Goal: Information Seeking & Learning: Learn about a topic

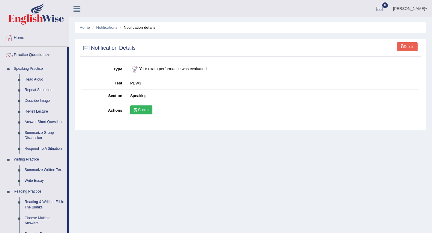
click at [143, 114] on link "Scores" at bounding box center [141, 110] width 22 height 9
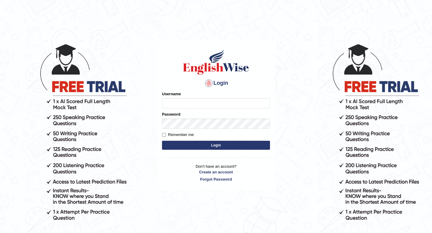
type input "Jazz2315"
click at [199, 151] on form "Please fix the following errors: Username Jazz2315 Password Remember me Login" at bounding box center [216, 121] width 108 height 60
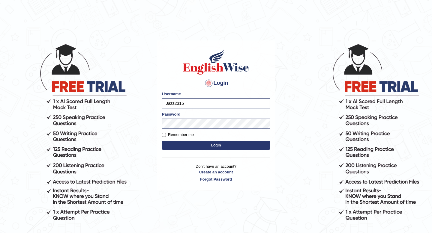
click at [203, 138] on form "Please fix the following errors: Username Jazz2315 Password Remember me Login" at bounding box center [216, 121] width 108 height 60
click at [203, 144] on button "Login" at bounding box center [216, 145] width 108 height 9
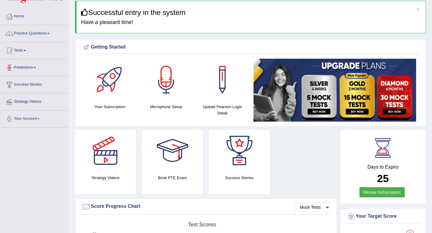
scroll to position [15, 0]
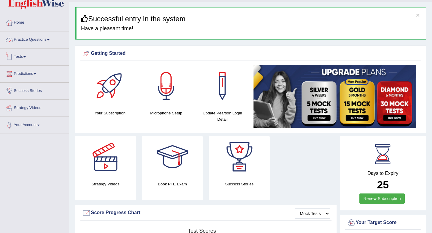
click at [44, 38] on link "Practice Questions" at bounding box center [34, 39] width 68 height 15
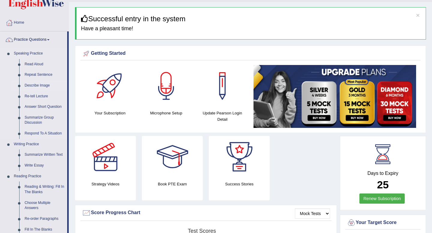
click at [31, 88] on link "Describe Image" at bounding box center [44, 85] width 45 height 11
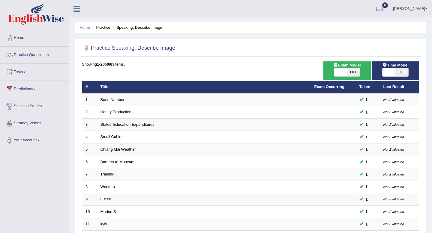
scroll to position [164, 0]
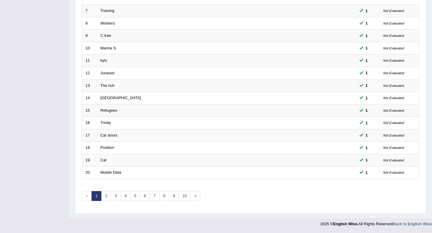
click at [111, 188] on div "Showing 1-20 of 683 items. # Title Exam Occurring Taken Last Result 1 Bond Numb…" at bounding box center [250, 53] width 337 height 311
click at [106, 196] on link "2" at bounding box center [106, 196] width 10 height 10
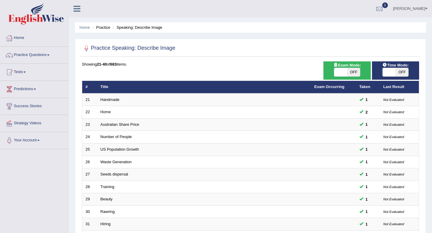
scroll to position [164, 0]
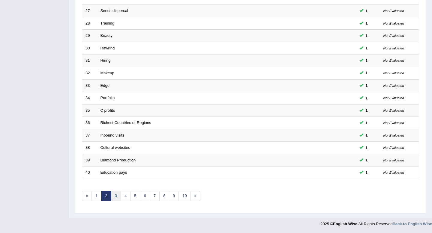
click at [116, 194] on link "3" at bounding box center [116, 196] width 10 height 10
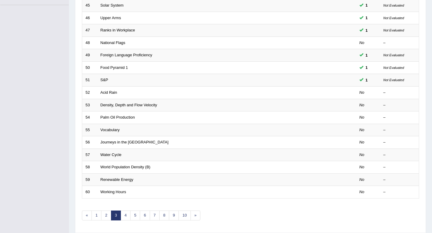
scroll to position [164, 0]
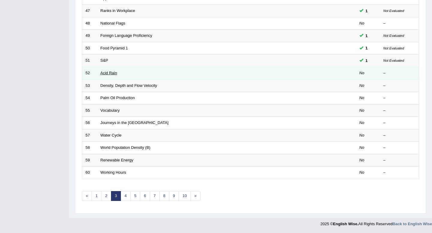
click at [108, 73] on link "Acid Rain" at bounding box center [109, 73] width 17 height 5
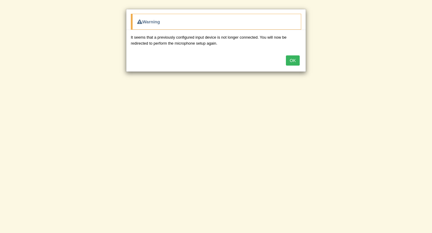
click at [290, 61] on button "OK" at bounding box center [293, 61] width 14 height 10
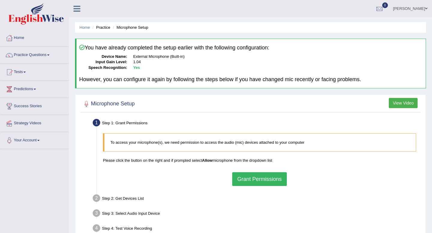
scroll to position [62, 0]
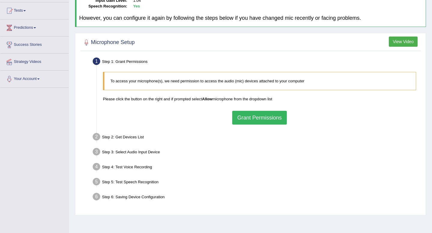
click at [269, 120] on button "Grant Permissions" at bounding box center [259, 118] width 55 height 14
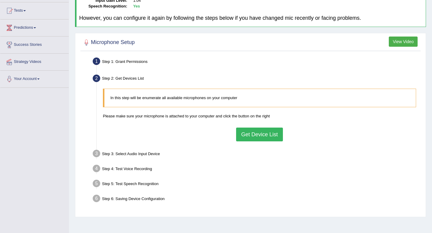
click at [259, 140] on button "Get Device List" at bounding box center [259, 135] width 47 height 14
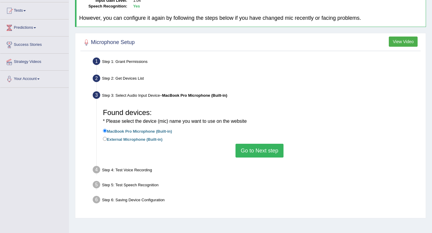
click at [124, 139] on label "External Microphone (Built-in)" at bounding box center [133, 139] width 60 height 7
click at [107, 139] on input "External Microphone (Built-in)" at bounding box center [105, 139] width 4 height 4
radio input "true"
click at [266, 145] on button "Go to Next step" at bounding box center [260, 151] width 48 height 14
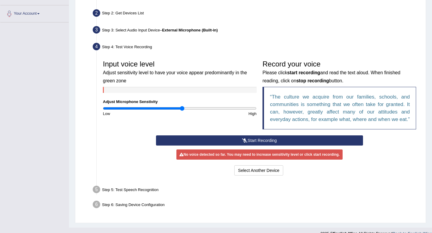
scroll to position [136, 0]
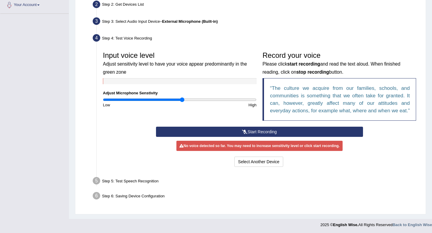
click at [248, 137] on button "Start Recording" at bounding box center [259, 132] width 207 height 10
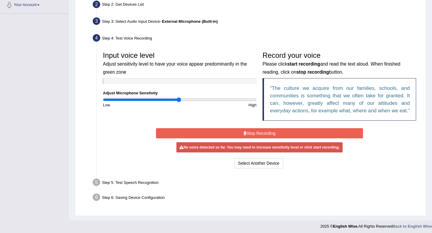
type input "1"
click at [179, 100] on input "range" at bounding box center [180, 100] width 154 height 5
click at [193, 138] on button "Stop Recording" at bounding box center [259, 133] width 207 height 10
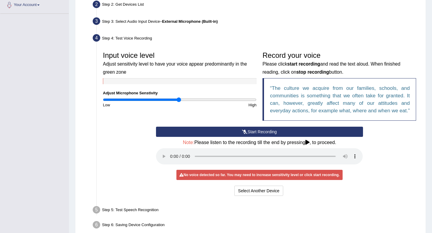
click at [193, 137] on button "Start Recording" at bounding box center [259, 132] width 207 height 10
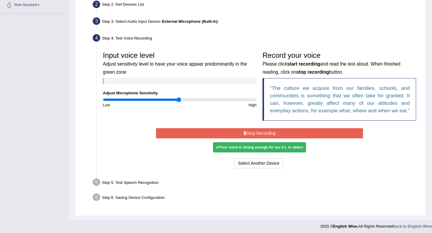
click at [193, 138] on button "Stop Recording" at bounding box center [259, 133] width 207 height 10
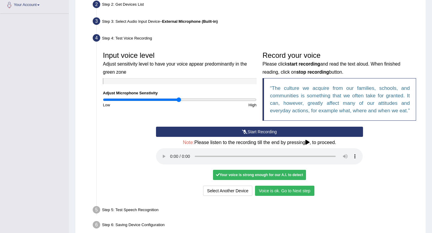
click at [276, 196] on button "Voice is ok. Go to Next step" at bounding box center [284, 191] width 59 height 10
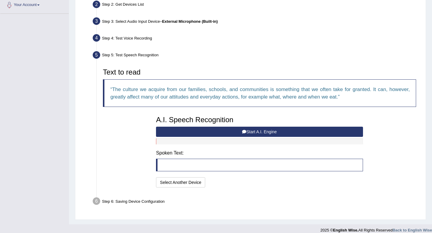
click at [274, 131] on button "Start A.I. Engine" at bounding box center [259, 132] width 207 height 10
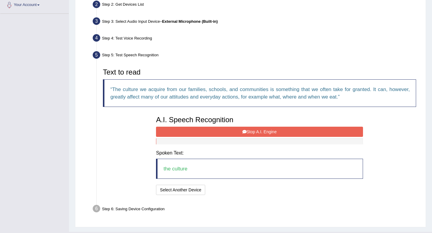
click at [198, 128] on button "Stop A.I. Engine" at bounding box center [259, 132] width 207 height 10
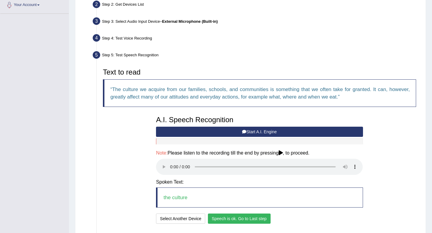
click at [264, 217] on button "Speech is ok. Go to Last step" at bounding box center [239, 219] width 63 height 10
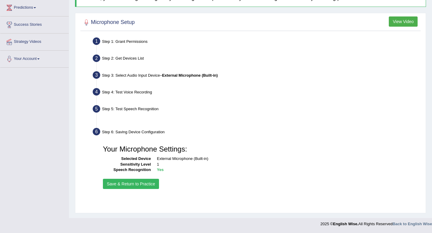
scroll to position [82, 0]
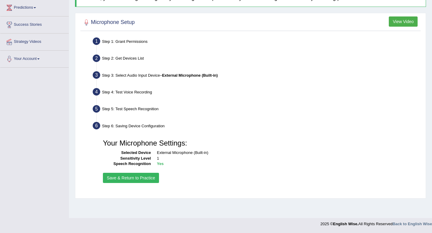
click at [124, 176] on button "Save & Return to Practice" at bounding box center [131, 178] width 56 height 10
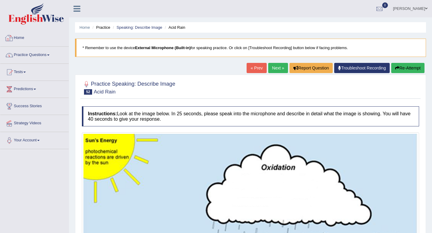
click at [38, 53] on link "Practice Questions" at bounding box center [34, 54] width 68 height 15
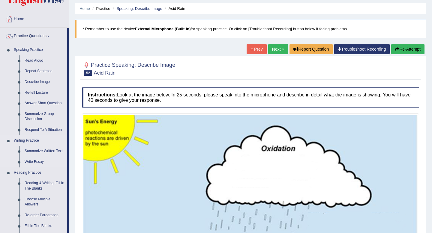
scroll to position [11, 0]
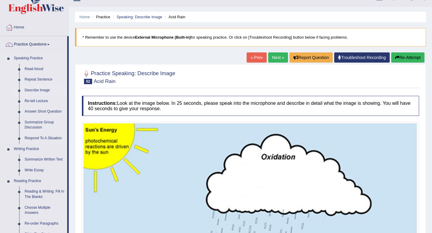
click at [34, 91] on link "Describe Image" at bounding box center [44, 90] width 45 height 11
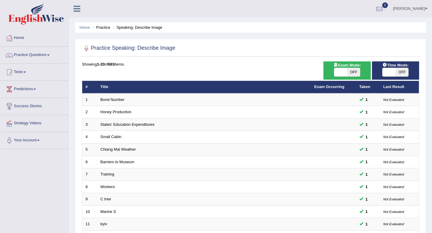
click at [400, 69] on span "OFF" at bounding box center [401, 72] width 13 height 8
checkbox input "true"
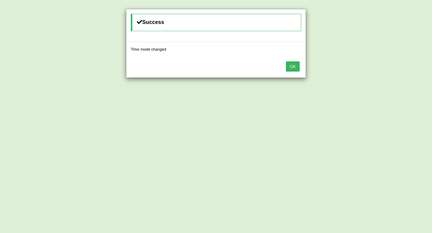
click at [290, 61] on div "OK" at bounding box center [215, 67] width 179 height 21
click at [295, 68] on button "OK" at bounding box center [293, 67] width 14 height 10
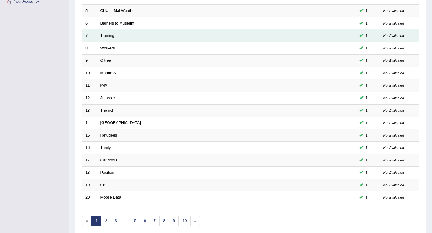
scroll to position [164, 0]
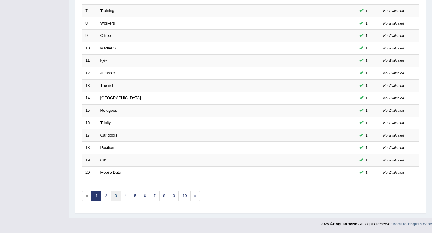
click at [116, 195] on link "3" at bounding box center [116, 196] width 10 height 10
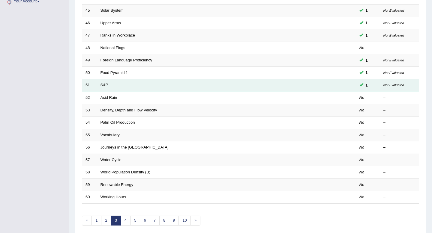
scroll to position [122, 0]
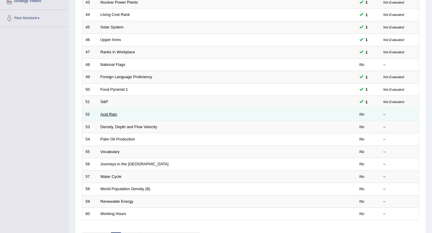
click at [111, 112] on link "Acid Rain" at bounding box center [109, 114] width 17 height 5
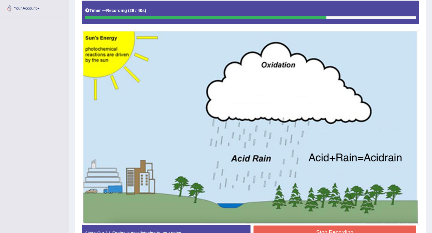
scroll to position [170, 0]
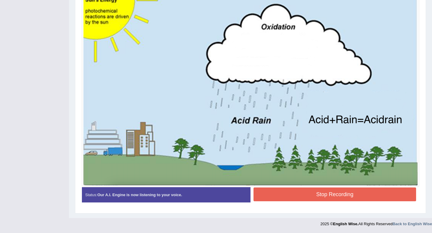
click at [262, 197] on button "Stop Recording" at bounding box center [335, 195] width 163 height 14
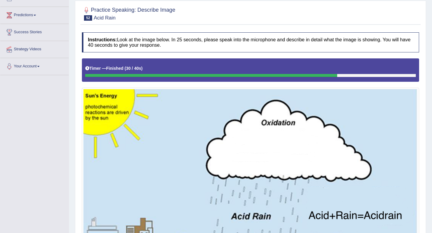
scroll to position [0, 0]
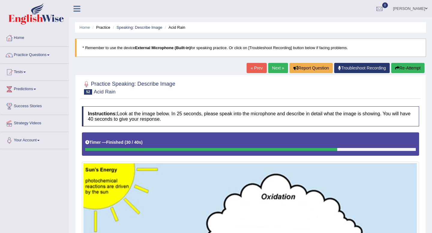
click at [278, 66] on link "Next »" at bounding box center [278, 68] width 20 height 10
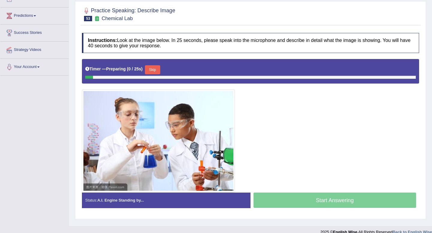
scroll to position [74, 0]
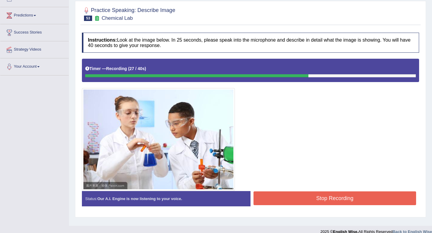
click at [278, 195] on button "Stop Recording" at bounding box center [335, 199] width 163 height 14
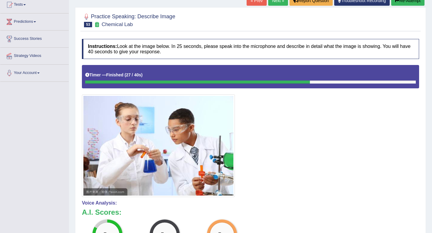
scroll to position [0, 0]
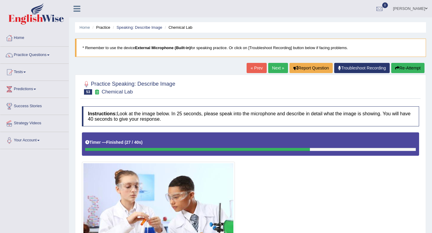
click at [276, 68] on link "Next »" at bounding box center [278, 68] width 20 height 10
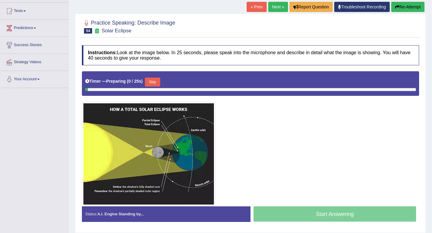
scroll to position [82, 0]
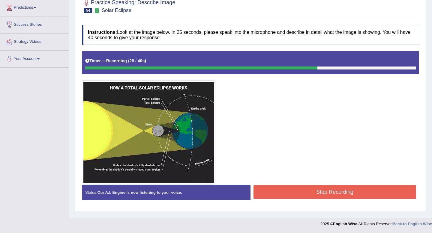
click at [290, 194] on button "Stop Recording" at bounding box center [335, 192] width 163 height 14
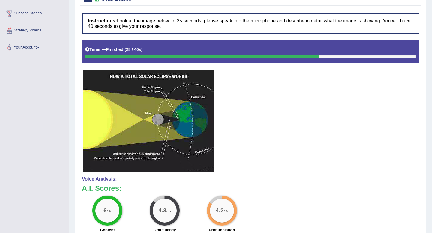
scroll to position [0, 0]
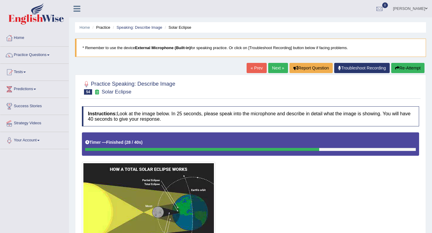
click at [273, 71] on link "Next »" at bounding box center [278, 68] width 20 height 10
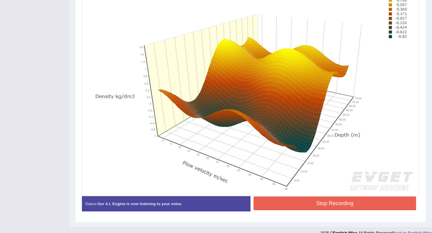
scroll to position [193, 0]
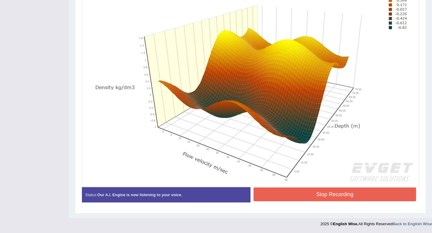
click at [346, 195] on button "Stop Recording" at bounding box center [335, 195] width 163 height 14
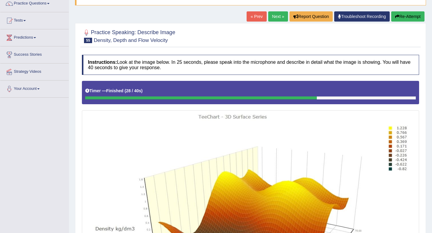
scroll to position [0, 0]
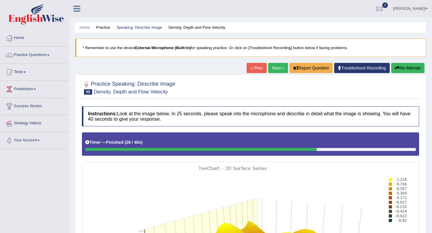
click at [270, 67] on link "Next »" at bounding box center [278, 68] width 20 height 10
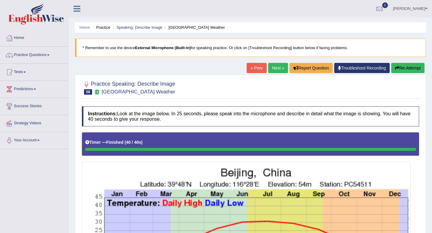
click at [273, 71] on link "Next »" at bounding box center [278, 68] width 20 height 10
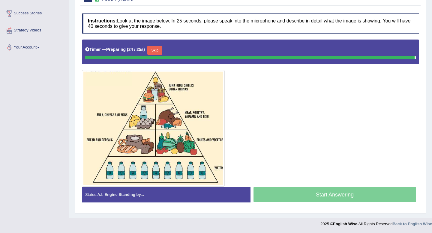
scroll to position [92, 0]
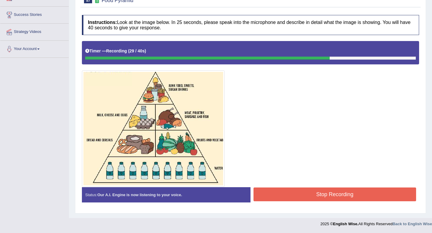
click at [272, 187] on div "Created with Highcharts 7.1.2 Great Too slow Too fast Time Speech pace meter: 0…" at bounding box center [337, 187] width 172 height 0
click at [270, 193] on button "Stop Recording" at bounding box center [335, 195] width 163 height 14
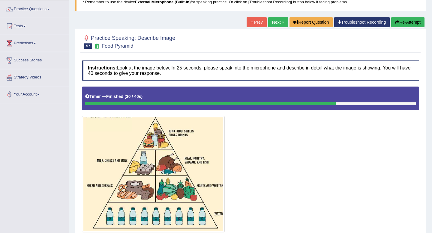
scroll to position [23, 0]
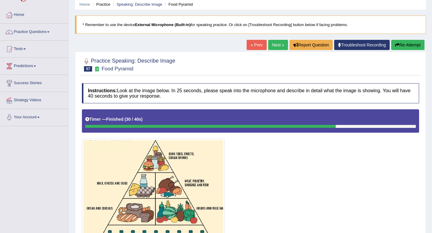
click at [272, 46] on link "Next »" at bounding box center [278, 45] width 20 height 10
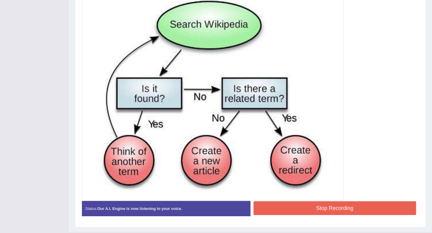
scroll to position [198, 0]
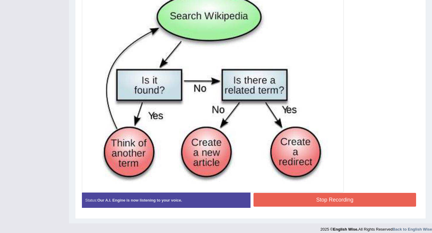
click at [296, 201] on button "Stop Recording" at bounding box center [335, 200] width 163 height 14
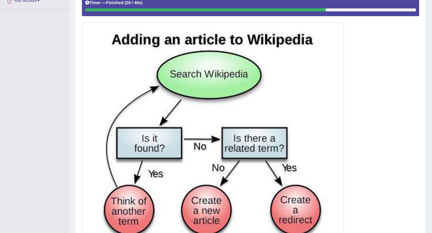
scroll to position [0, 0]
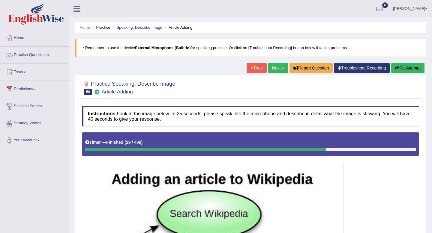
click at [273, 69] on link "Next »" at bounding box center [278, 68] width 20 height 10
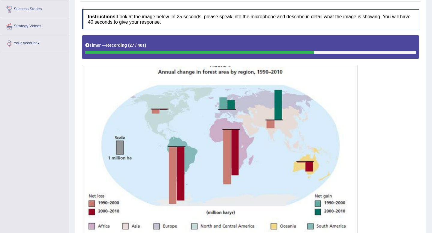
scroll to position [147, 0]
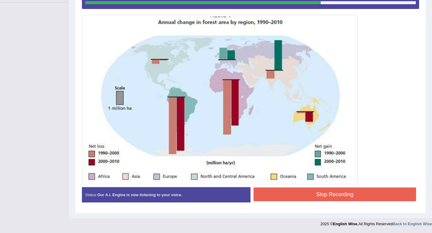
click at [335, 197] on button "Stop Recording" at bounding box center [335, 195] width 163 height 14
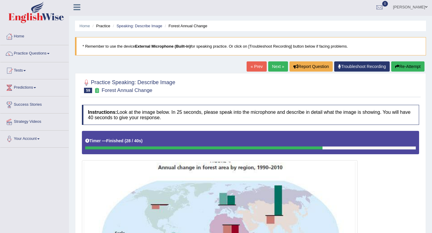
scroll to position [0, 0]
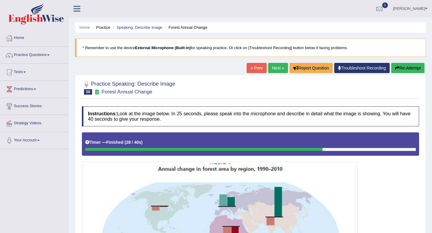
click at [269, 66] on link "Next »" at bounding box center [278, 68] width 20 height 10
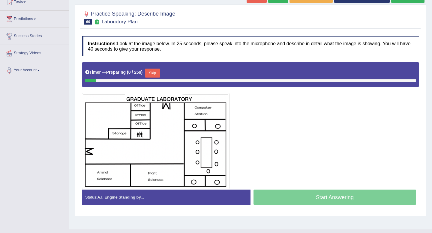
scroll to position [82, 0]
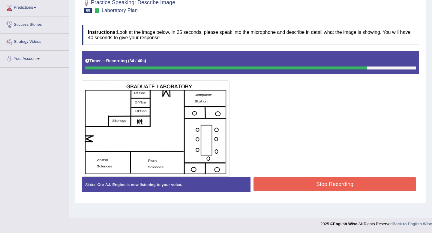
click at [269, 189] on button "Stop Recording" at bounding box center [335, 185] width 163 height 14
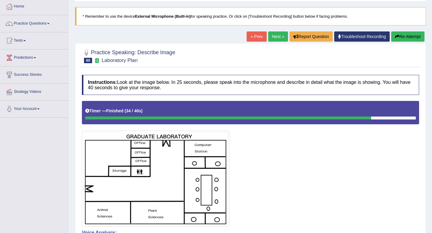
scroll to position [0, 0]
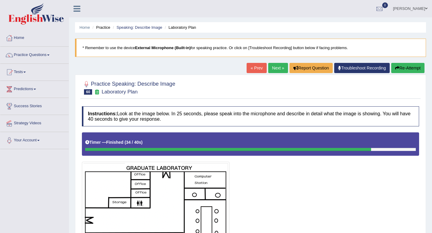
click at [274, 66] on link "Next »" at bounding box center [278, 68] width 20 height 10
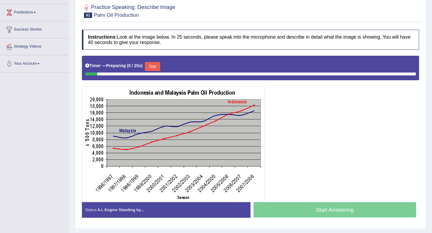
scroll to position [77, 0]
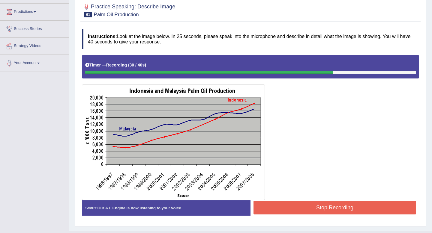
click at [282, 209] on button "Stop Recording" at bounding box center [335, 208] width 163 height 14
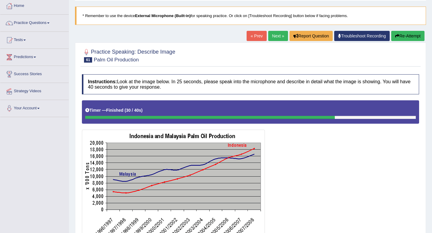
scroll to position [0, 0]
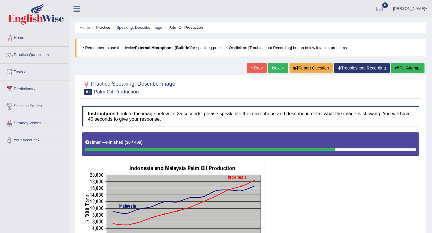
click at [273, 69] on link "Next »" at bounding box center [278, 68] width 20 height 10
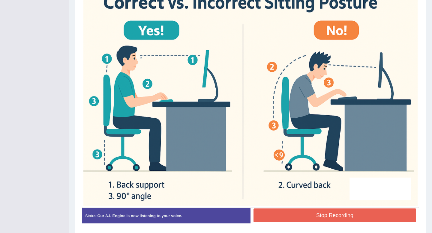
scroll to position [198, 0]
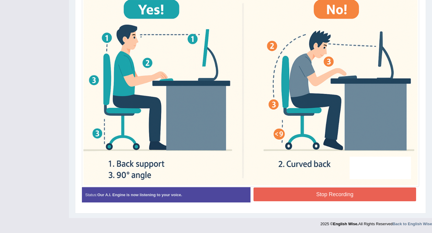
click at [315, 195] on button "Stop Recording" at bounding box center [335, 195] width 163 height 14
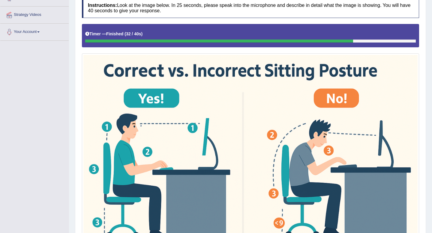
scroll to position [0, 0]
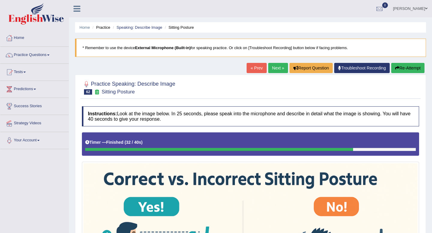
click at [279, 68] on link "Next »" at bounding box center [278, 68] width 20 height 10
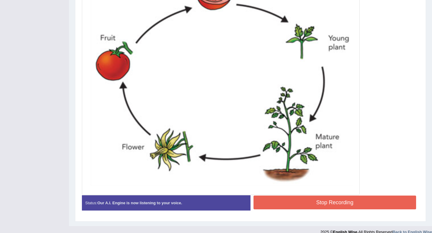
scroll to position [230, 0]
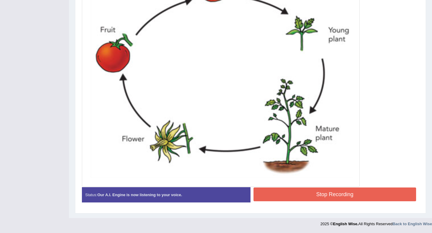
click at [277, 192] on button "Stop Recording" at bounding box center [335, 195] width 163 height 14
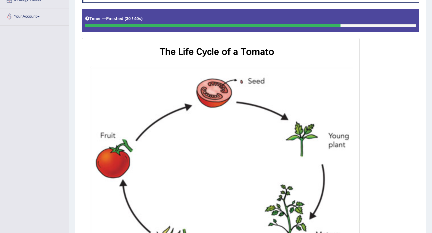
scroll to position [56, 0]
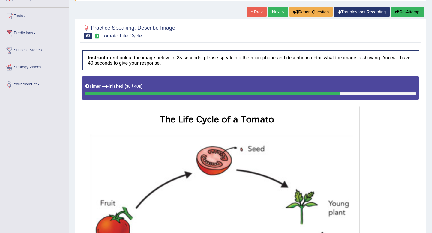
click at [273, 14] on link "Next »" at bounding box center [278, 12] width 20 height 10
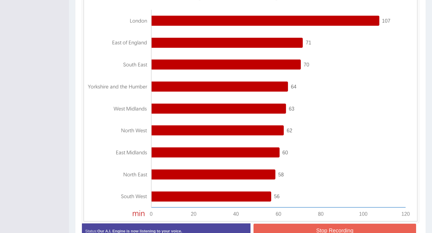
scroll to position [215, 0]
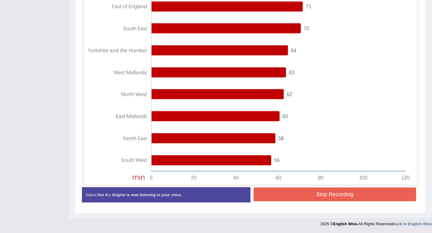
click at [283, 190] on button "Stop Recording" at bounding box center [335, 195] width 163 height 14
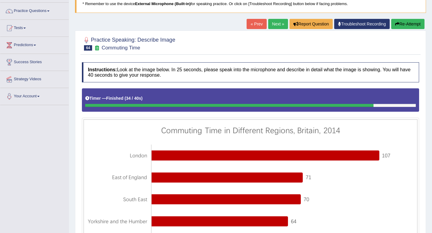
scroll to position [0, 0]
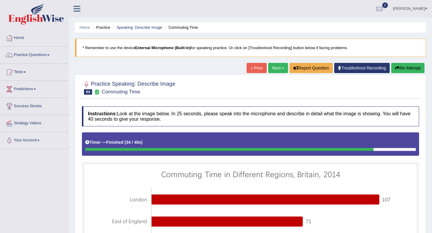
click at [274, 71] on link "Next »" at bounding box center [278, 68] width 20 height 10
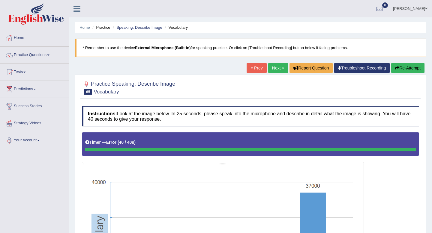
click at [413, 65] on button "Re-Attempt" at bounding box center [407, 68] width 33 height 10
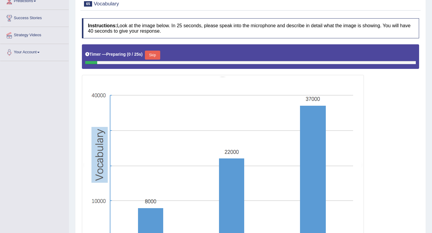
scroll to position [87, 0]
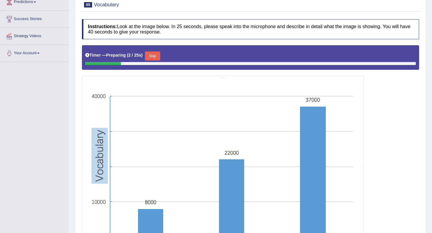
drag, startPoint x: 106, startPoint y: 65, endPoint x: 284, endPoint y: 58, distance: 179.0
click at [284, 58] on div "Timer — Preparing ( 2 / 25s ) Skip" at bounding box center [250, 57] width 337 height 25
click at [279, 67] on div "Timer — Preparing ( 3 / 25s ) Skip" at bounding box center [250, 57] width 337 height 25
click at [282, 65] on div "Timer — Preparing ( 3 / 25s ) Skip" at bounding box center [250, 57] width 337 height 25
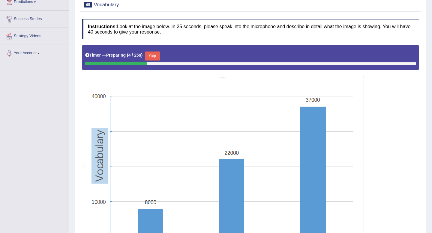
click at [159, 58] on button "Skip" at bounding box center [152, 56] width 15 height 9
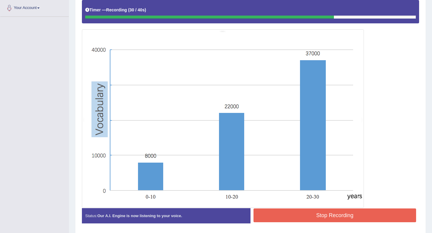
scroll to position [154, 0]
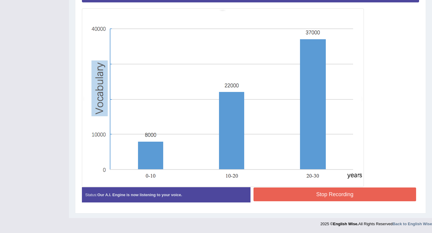
click at [270, 194] on button "Stop Recording" at bounding box center [335, 195] width 163 height 14
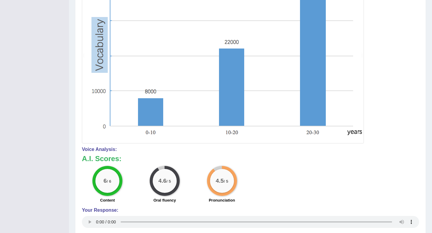
scroll to position [0, 0]
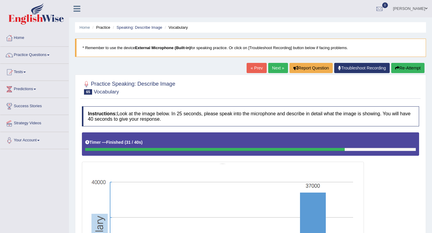
click at [268, 65] on link "Next »" at bounding box center [278, 68] width 20 height 10
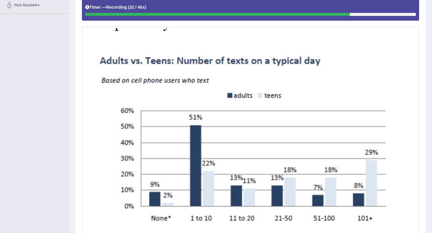
scroll to position [183, 0]
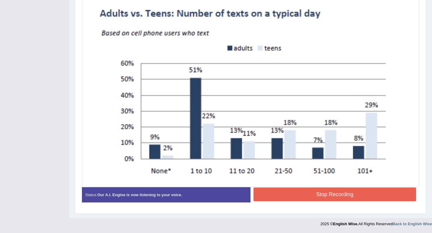
click at [344, 193] on button "Stop Recording" at bounding box center [335, 195] width 163 height 14
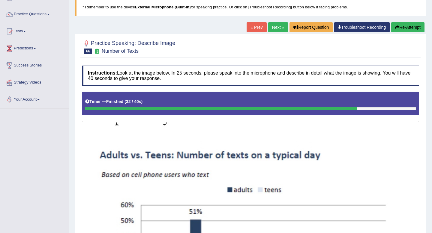
scroll to position [0, 0]
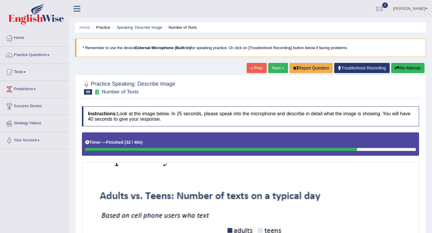
click at [279, 67] on link "Next »" at bounding box center [278, 68] width 20 height 10
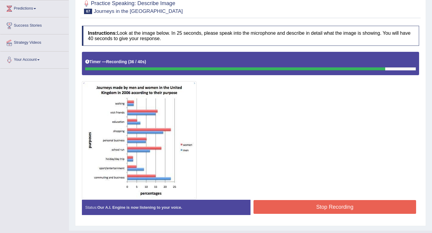
scroll to position [93, 0]
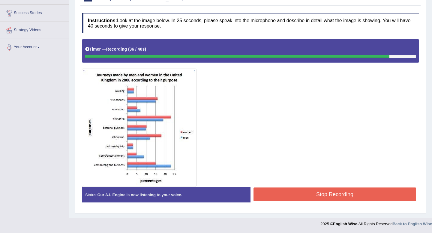
click at [266, 188] on button "Stop Recording" at bounding box center [335, 195] width 163 height 14
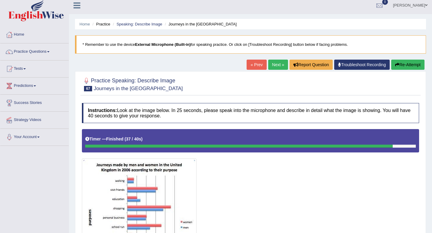
scroll to position [0, 0]
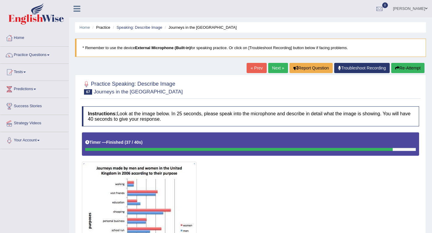
click at [269, 68] on link "Next »" at bounding box center [278, 68] width 20 height 10
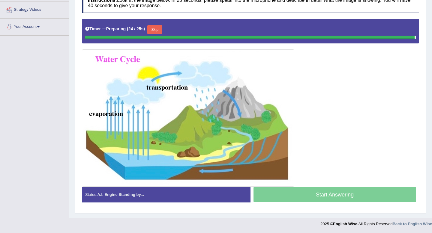
scroll to position [112, 0]
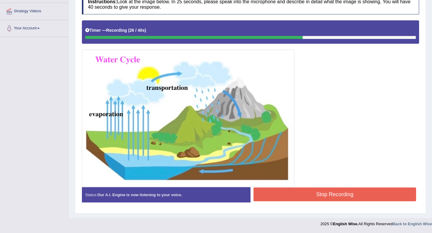
click at [290, 194] on button "Stop Recording" at bounding box center [335, 195] width 163 height 14
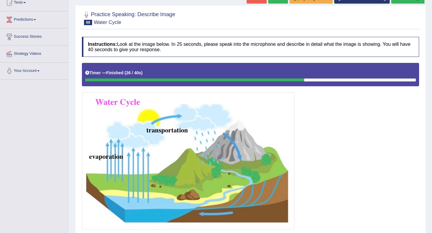
scroll to position [0, 0]
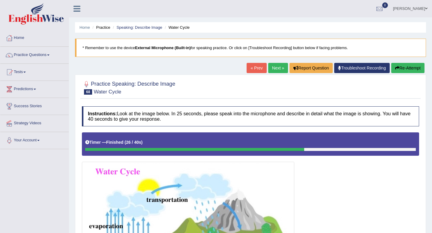
click at [277, 66] on link "Next »" at bounding box center [278, 68] width 20 height 10
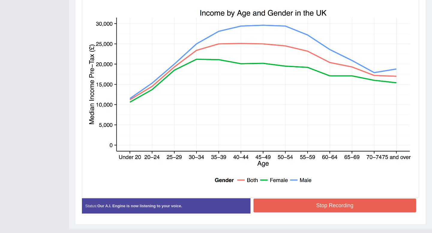
scroll to position [175, 0]
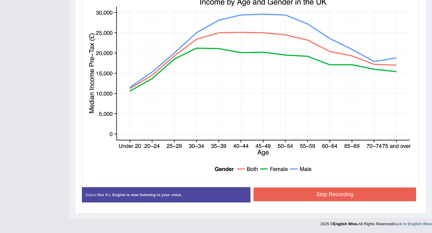
click at [281, 200] on button "Stop Recording" at bounding box center [335, 195] width 163 height 14
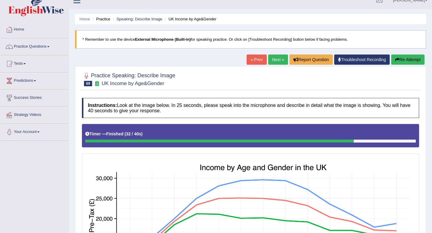
scroll to position [0, 0]
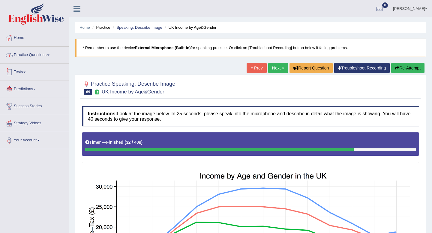
click at [47, 56] on link "Practice Questions" at bounding box center [34, 54] width 68 height 15
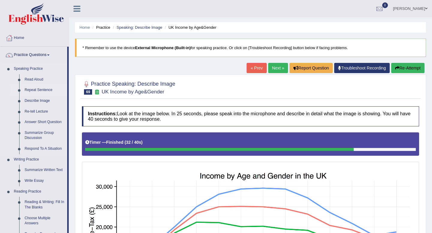
click at [34, 93] on link "Repeat Sentence" at bounding box center [44, 90] width 45 height 11
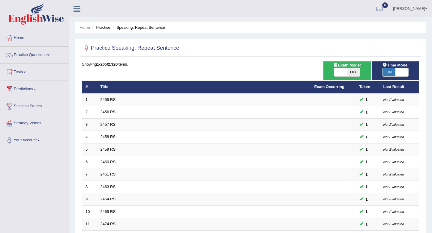
scroll to position [164, 0]
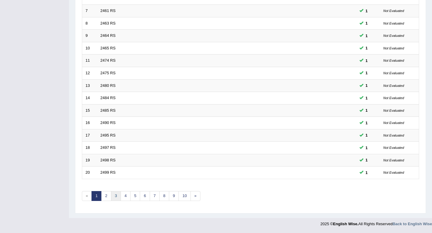
click at [116, 198] on link "3" at bounding box center [116, 196] width 10 height 10
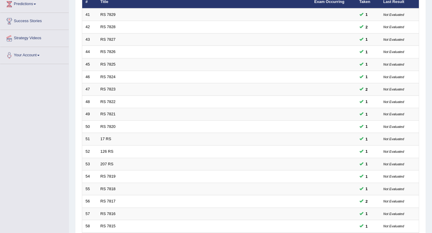
scroll to position [164, 0]
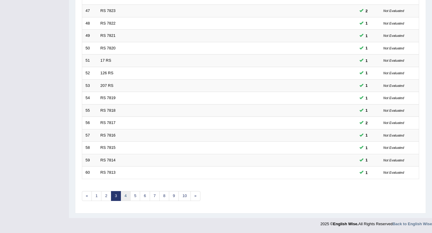
click at [122, 198] on link "4" at bounding box center [126, 196] width 10 height 10
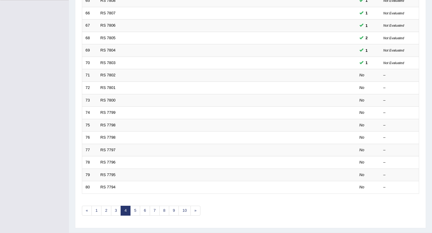
scroll to position [104, 0]
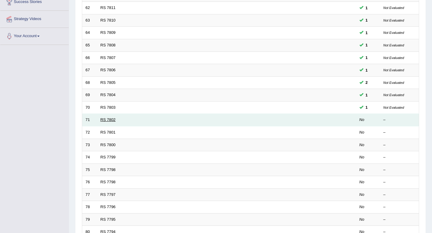
click at [106, 122] on link "RS 7802" at bounding box center [108, 120] width 15 height 5
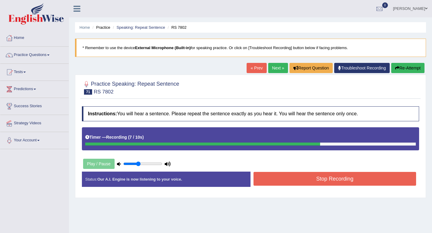
click at [270, 179] on button "Stop Recording" at bounding box center [335, 179] width 163 height 14
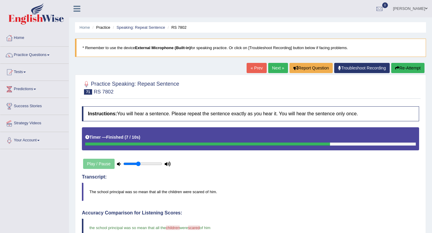
click at [275, 68] on link "Next »" at bounding box center [278, 68] width 20 height 10
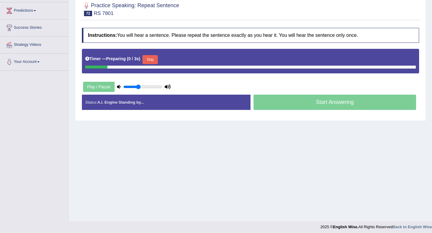
scroll to position [80, 0]
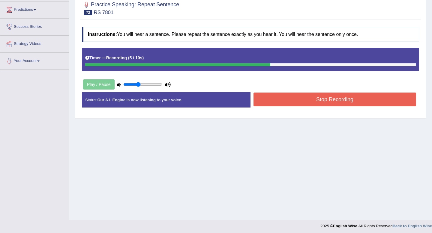
click at [318, 100] on button "Stop Recording" at bounding box center [335, 100] width 163 height 14
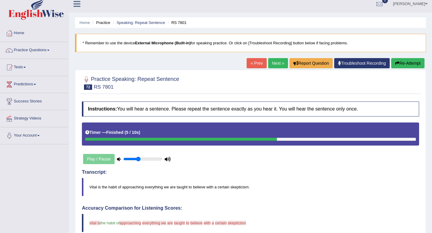
scroll to position [0, 0]
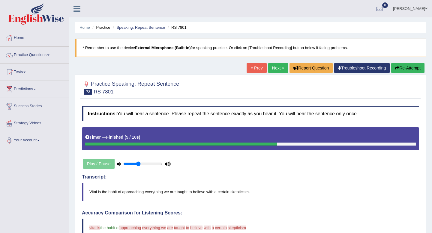
click at [271, 65] on link "Next »" at bounding box center [278, 68] width 20 height 10
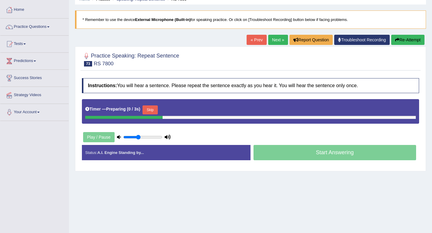
scroll to position [28, 0]
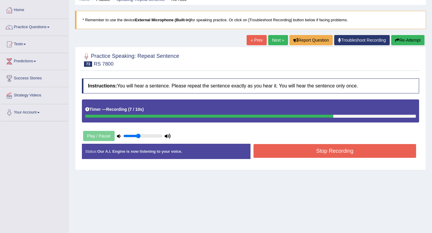
click at [300, 153] on button "Stop Recording" at bounding box center [335, 151] width 163 height 14
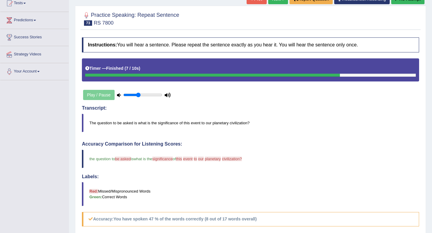
scroll to position [0, 0]
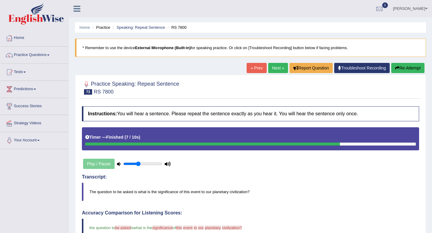
click at [275, 66] on link "Next »" at bounding box center [278, 68] width 20 height 10
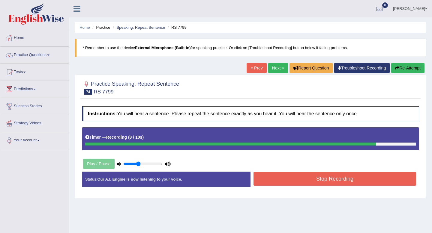
click at [299, 180] on button "Stop Recording" at bounding box center [335, 179] width 163 height 14
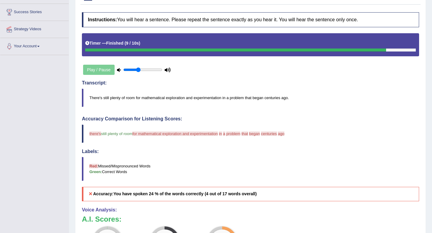
scroll to position [25, 0]
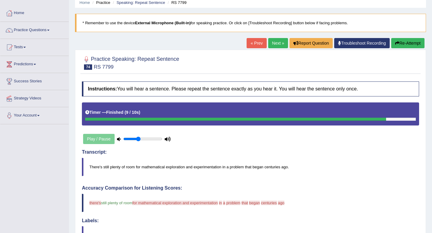
click at [273, 41] on link "Next »" at bounding box center [278, 43] width 20 height 10
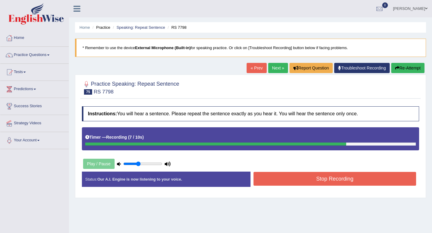
click at [293, 182] on button "Stop Recording" at bounding box center [335, 179] width 163 height 14
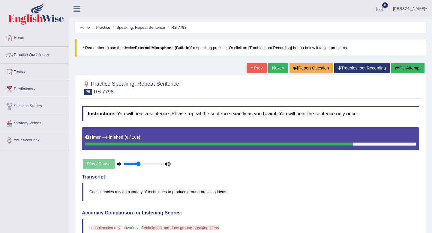
click at [37, 60] on link "Practice Questions" at bounding box center [34, 54] width 68 height 15
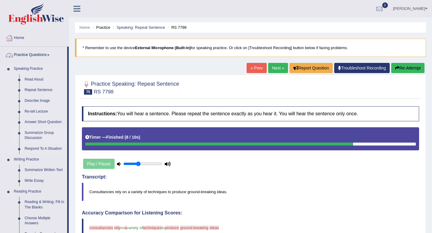
scroll to position [3, 0]
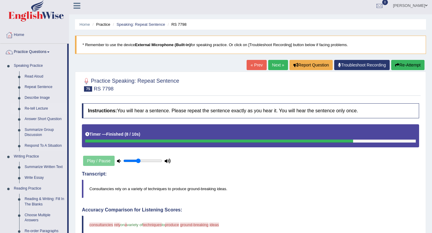
click link "Re-tell Lecture"
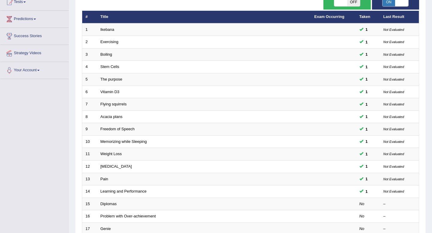
scroll to position [164, 0]
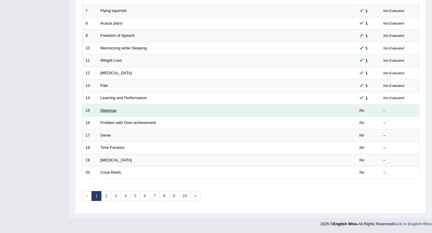
click at [113, 110] on link "Diplomas" at bounding box center [109, 110] width 16 height 5
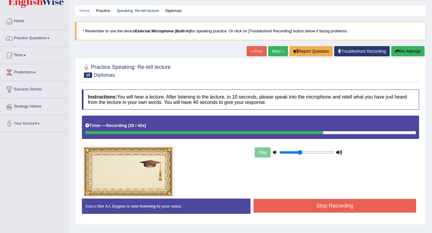
scroll to position [43, 0]
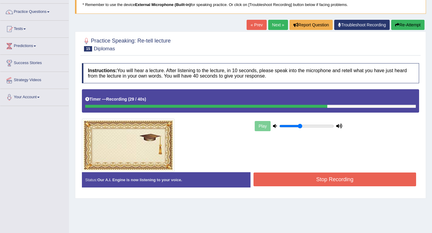
click at [279, 180] on button "Stop Recording" at bounding box center [335, 180] width 163 height 14
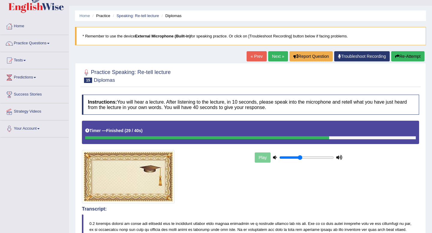
scroll to position [12, 0]
click at [272, 54] on link "Next »" at bounding box center [278, 56] width 20 height 10
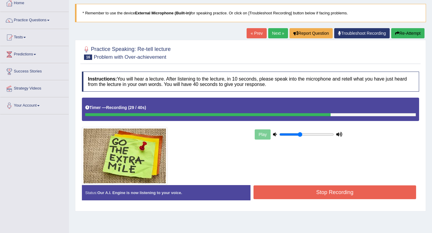
scroll to position [48, 0]
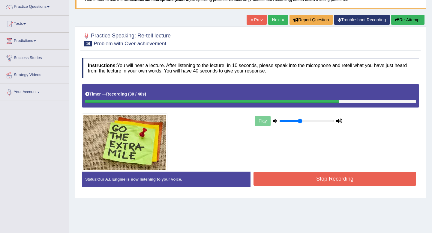
click at [311, 177] on button "Stop Recording" at bounding box center [335, 179] width 163 height 14
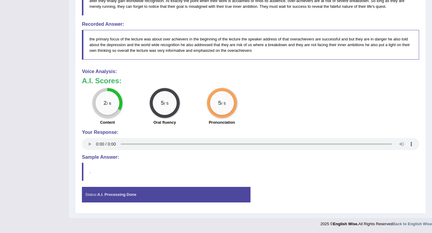
scroll to position [0, 0]
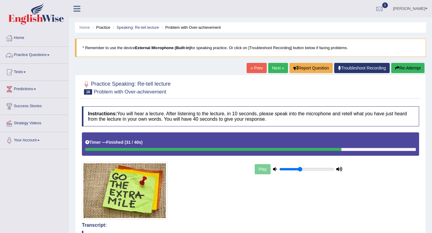
click at [43, 53] on link "Practice Questions" at bounding box center [34, 54] width 68 height 15
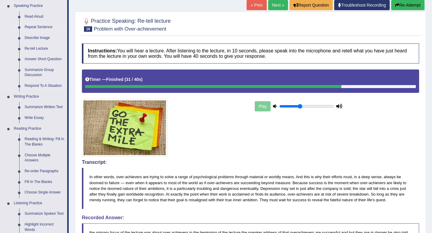
scroll to position [101, 0]
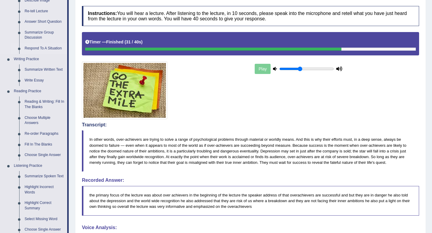
click at [49, 47] on link "Respond To A Situation" at bounding box center [44, 48] width 45 height 11
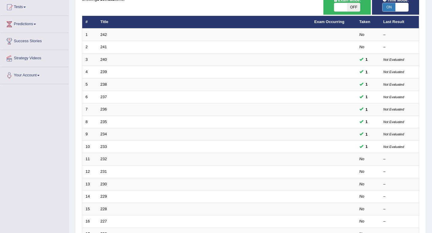
scroll to position [64, 0]
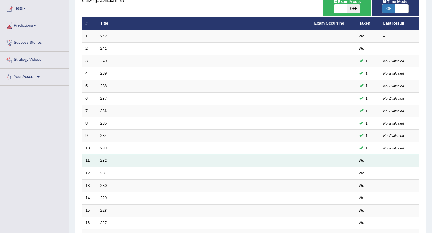
click at [107, 160] on td "232" at bounding box center [204, 161] width 214 height 13
click at [105, 161] on link "232" at bounding box center [104, 160] width 7 height 5
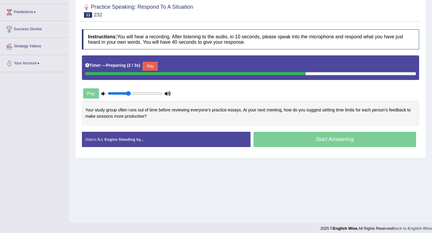
scroll to position [77, 0]
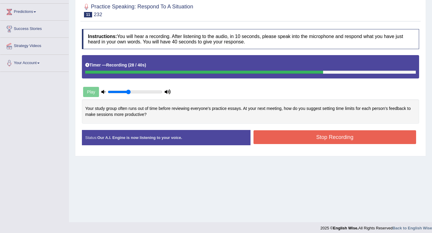
click at [277, 142] on button "Stop Recording" at bounding box center [335, 138] width 163 height 14
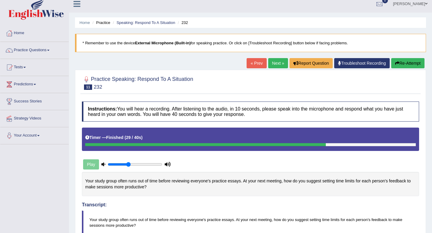
scroll to position [0, 0]
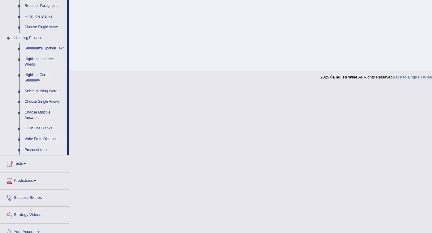
scroll to position [226, 0]
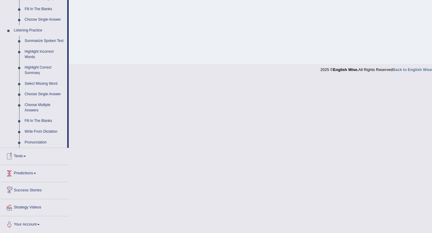
click at [31, 180] on link "Predictions" at bounding box center [34, 172] width 68 height 15
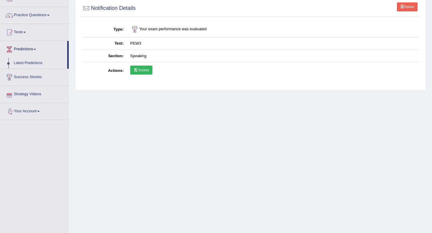
scroll to position [0, 0]
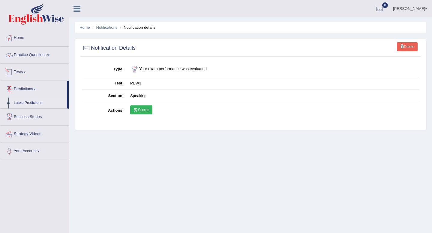
click at [21, 103] on link "Latest Predictions" at bounding box center [39, 103] width 56 height 11
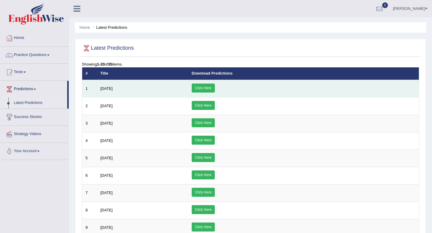
click at [215, 87] on link "Click Here" at bounding box center [203, 88] width 23 height 9
